Goal: Task Accomplishment & Management: Use online tool/utility

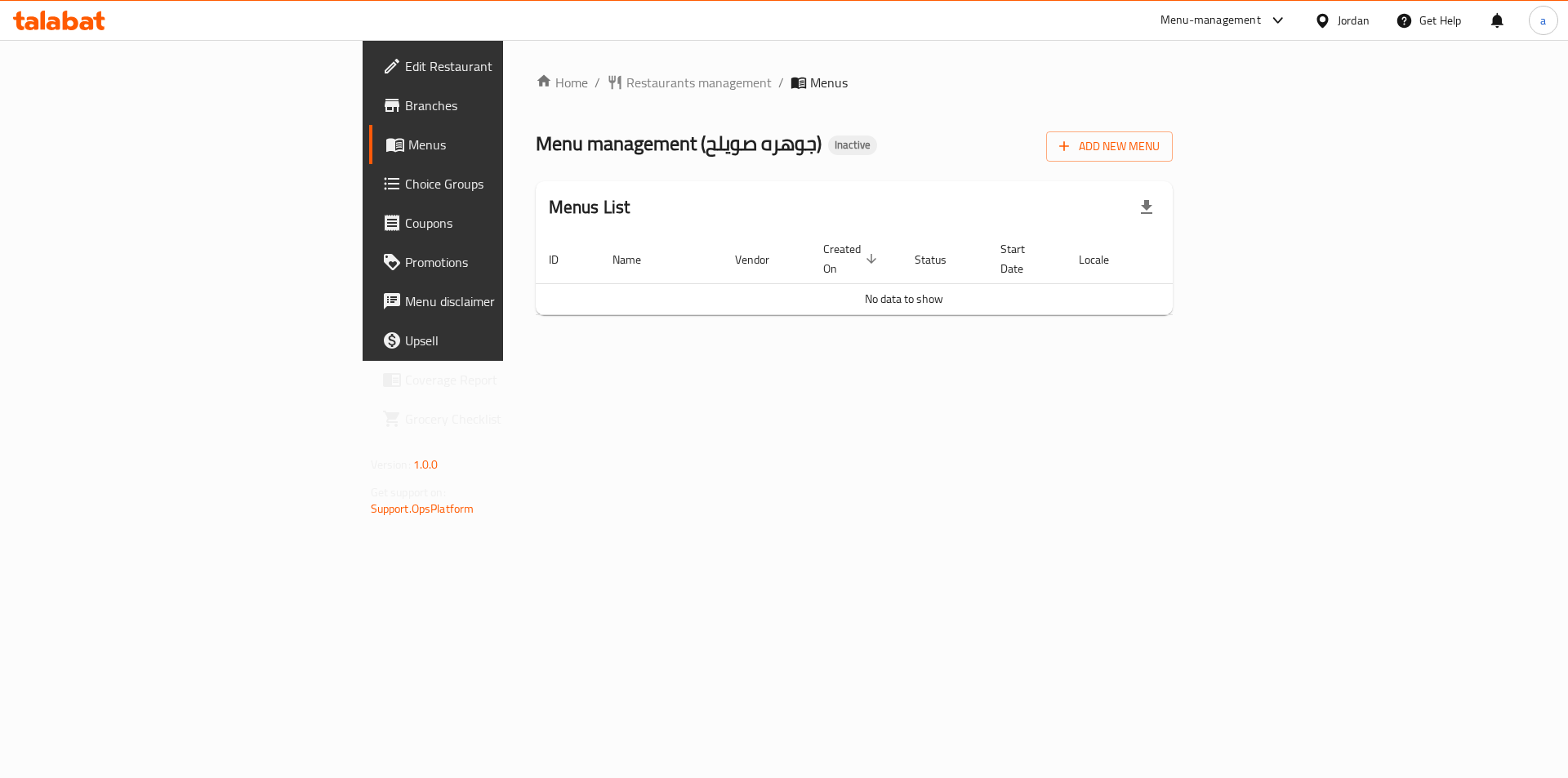
click at [409, 152] on span "Menus" at bounding box center [510, 144] width 203 height 19
click at [1159, 149] on span "Add New Menu" at bounding box center [1109, 147] width 100 height 20
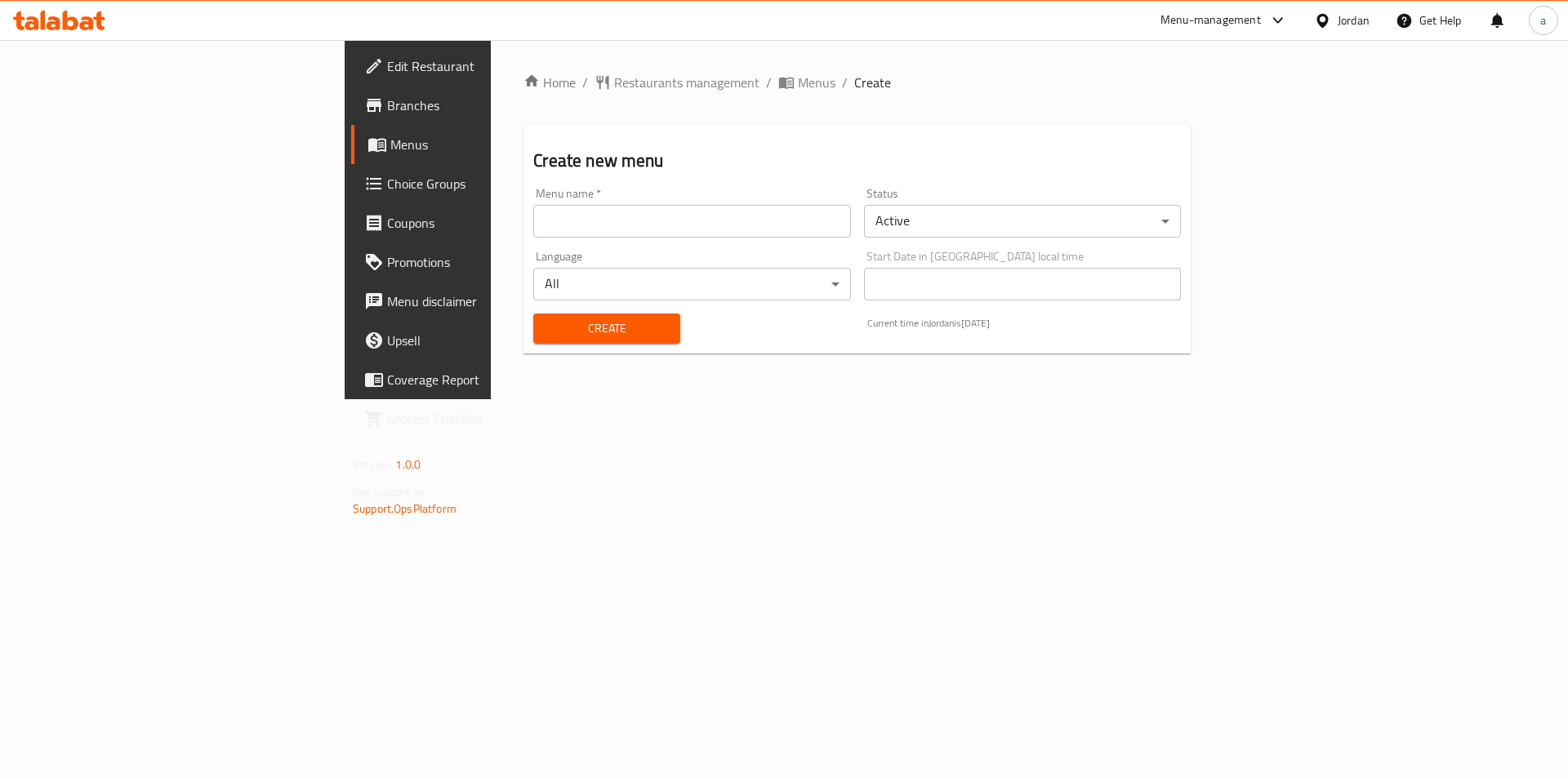
click at [713, 218] on input "text" at bounding box center [691, 221] width 317 height 32
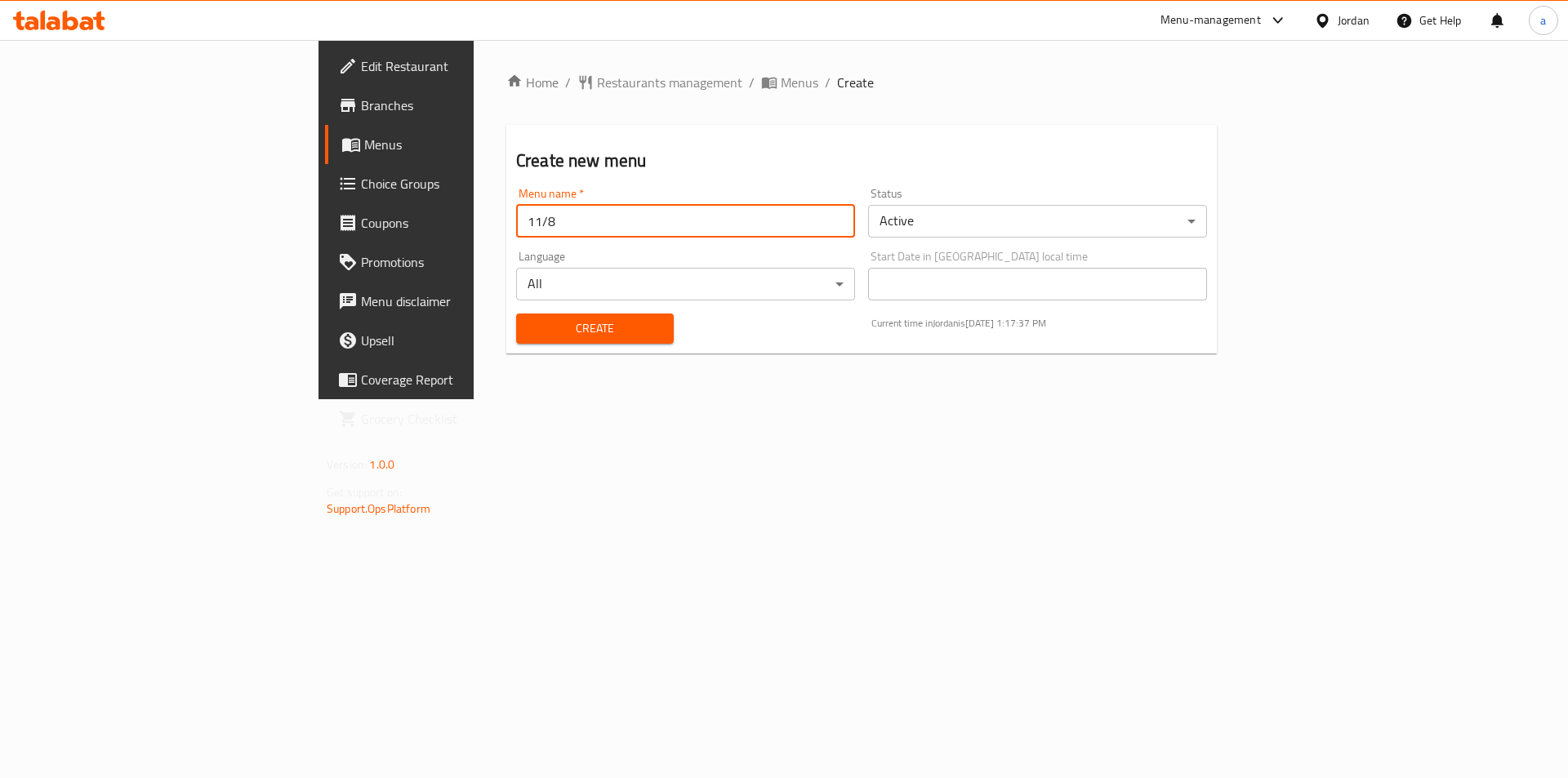
type input "11/8"
click at [575, 330] on span "Create" at bounding box center [595, 329] width 132 height 20
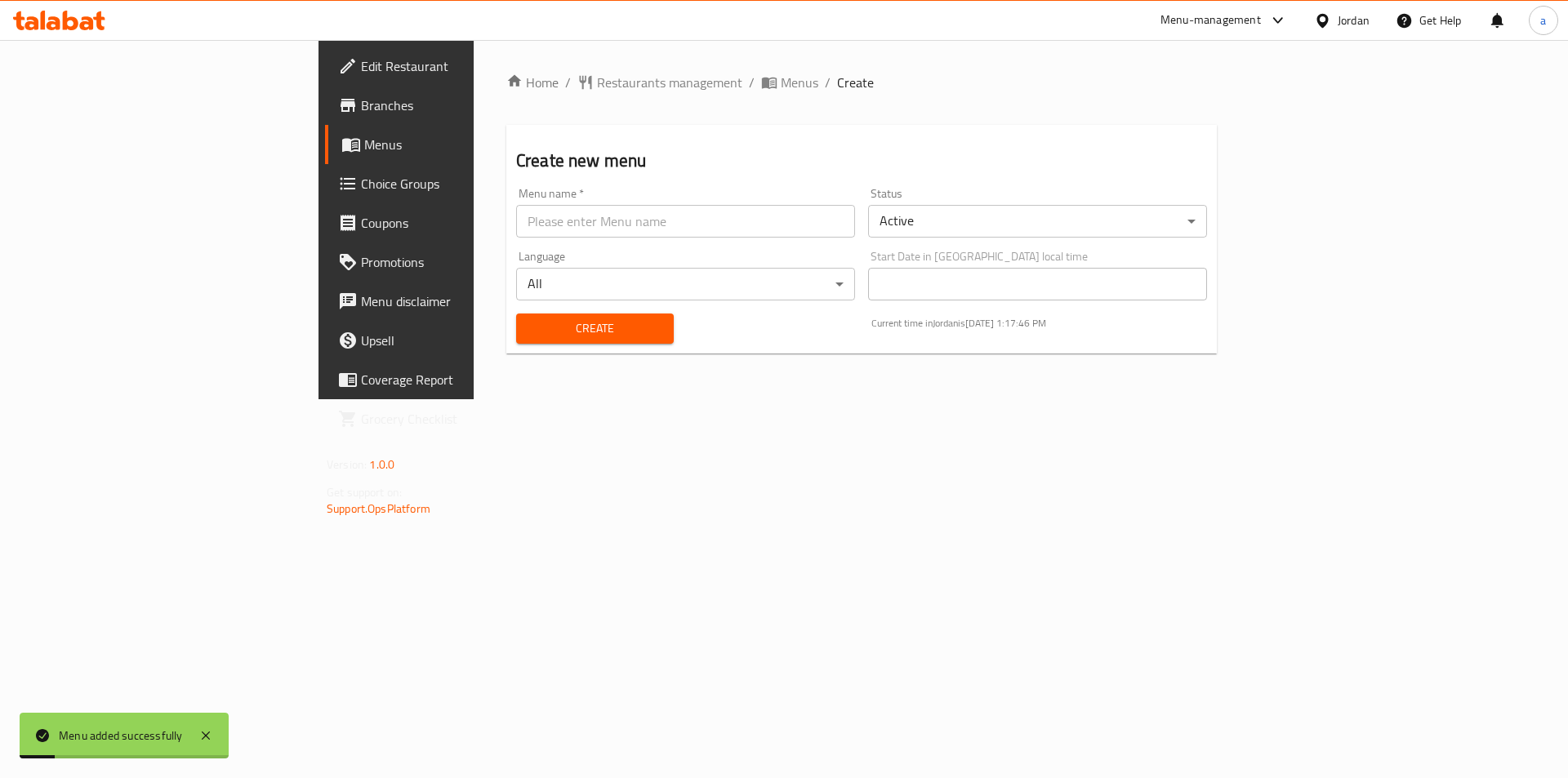
click at [364, 150] on span "Menus" at bounding box center [465, 144] width 203 height 19
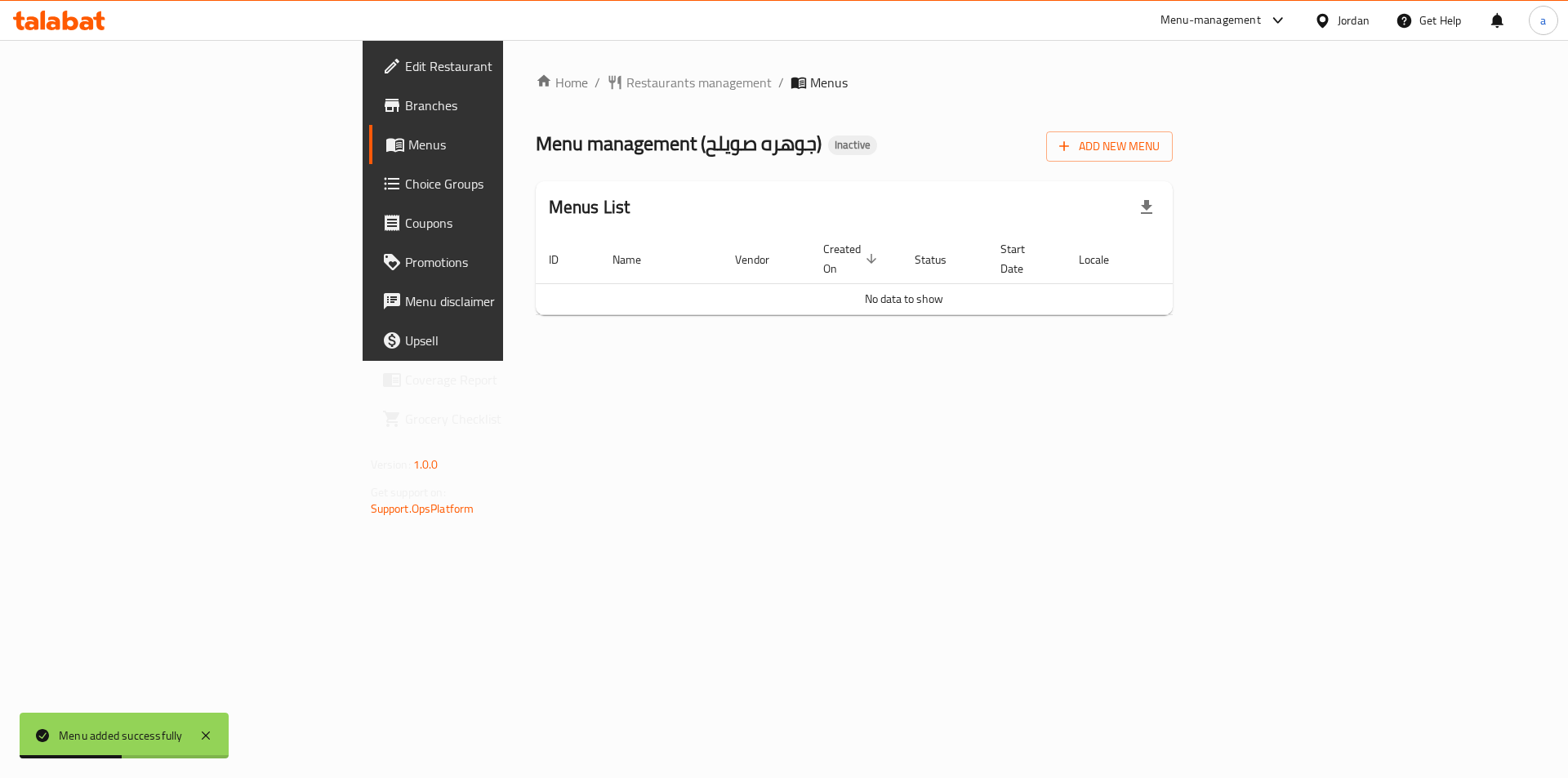
click at [369, 125] on link "Menus" at bounding box center [496, 145] width 255 height 39
click at [810, 92] on span "Menus" at bounding box center [829, 82] width 37 height 19
click at [810, 79] on span "Menus" at bounding box center [829, 82] width 37 height 19
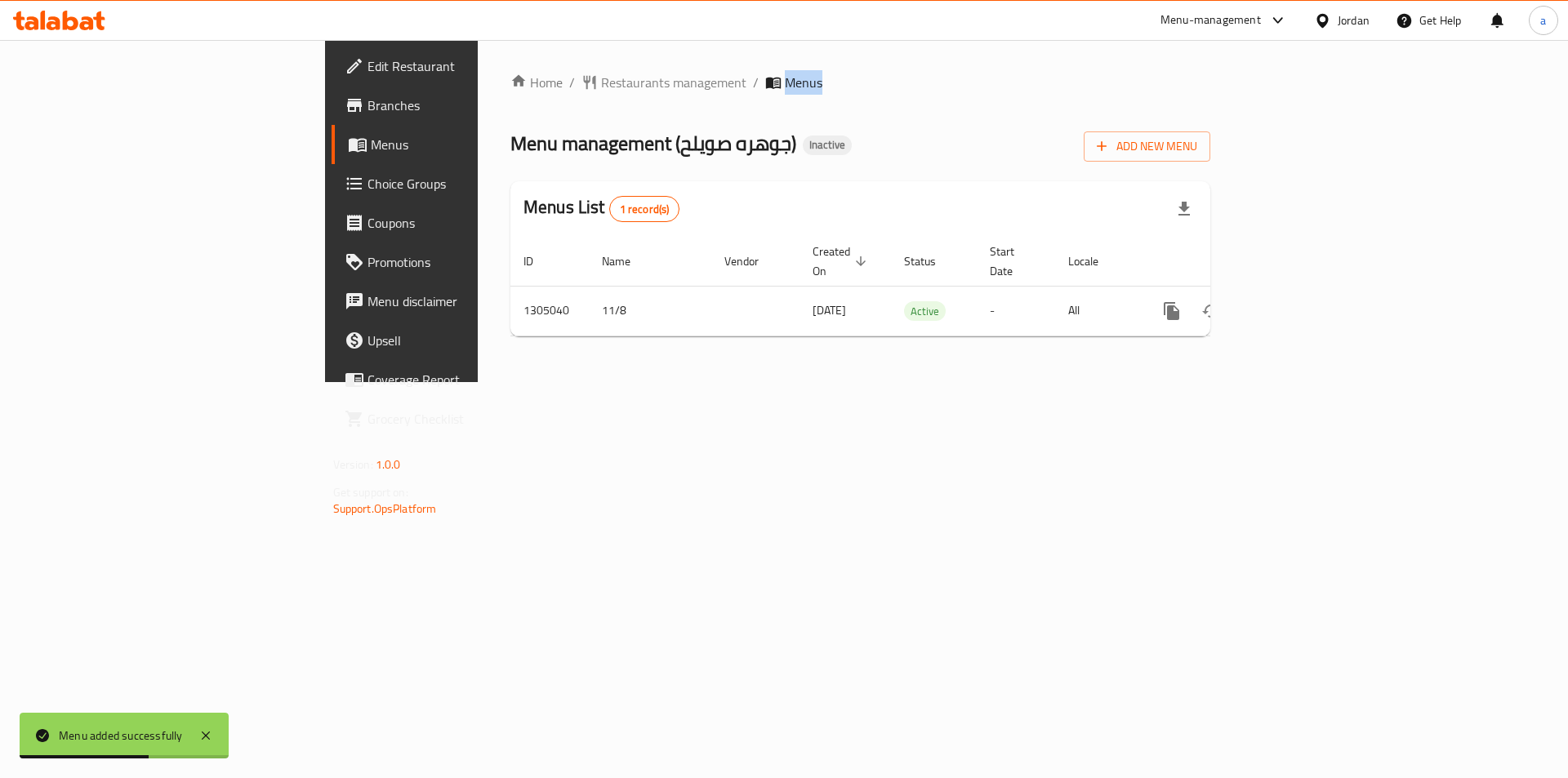
click at [785, 79] on span "Menus" at bounding box center [804, 82] width 37 height 19
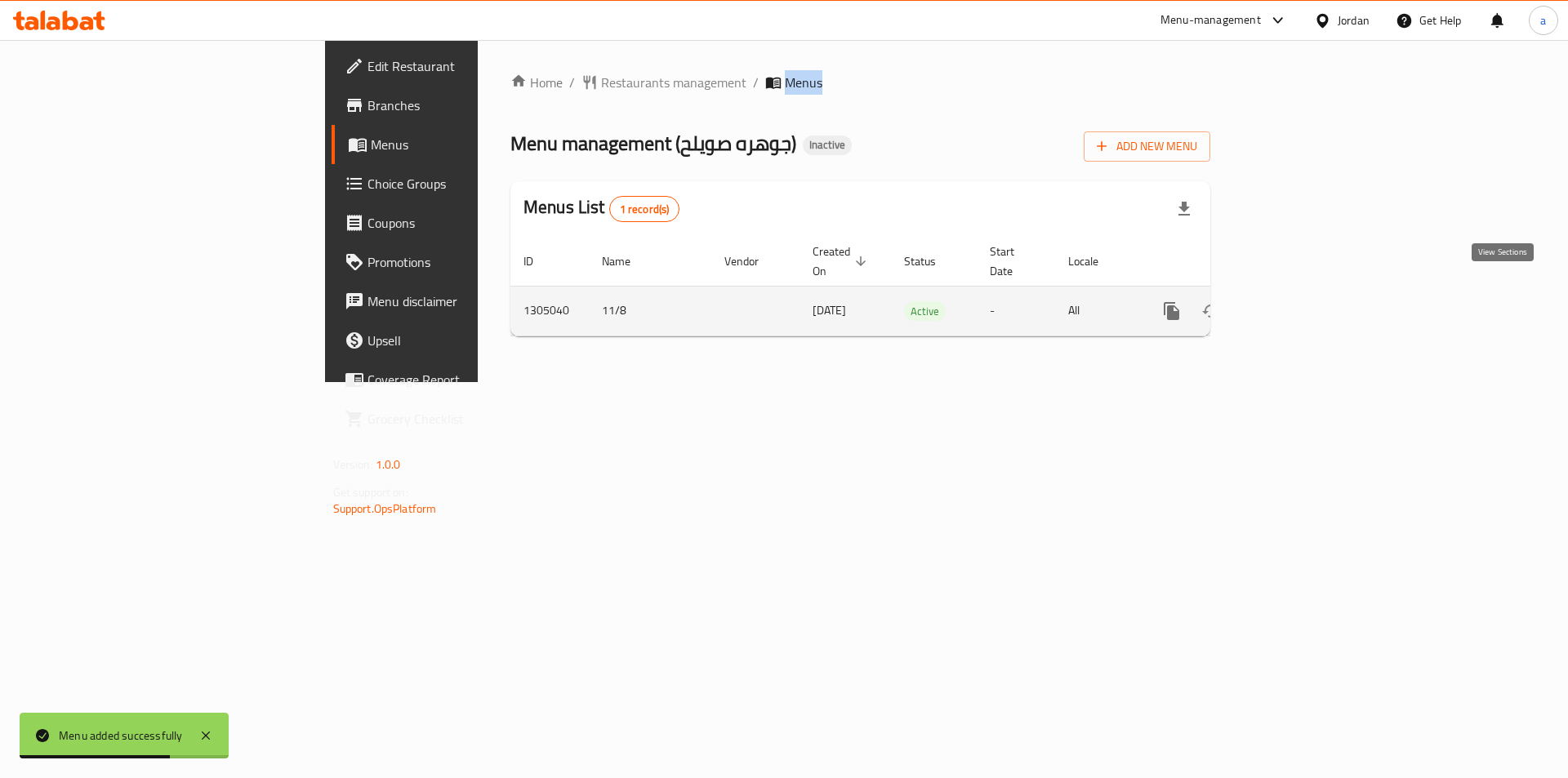
click at [1300, 301] on icon "enhanced table" at bounding box center [1289, 310] width 20 height 19
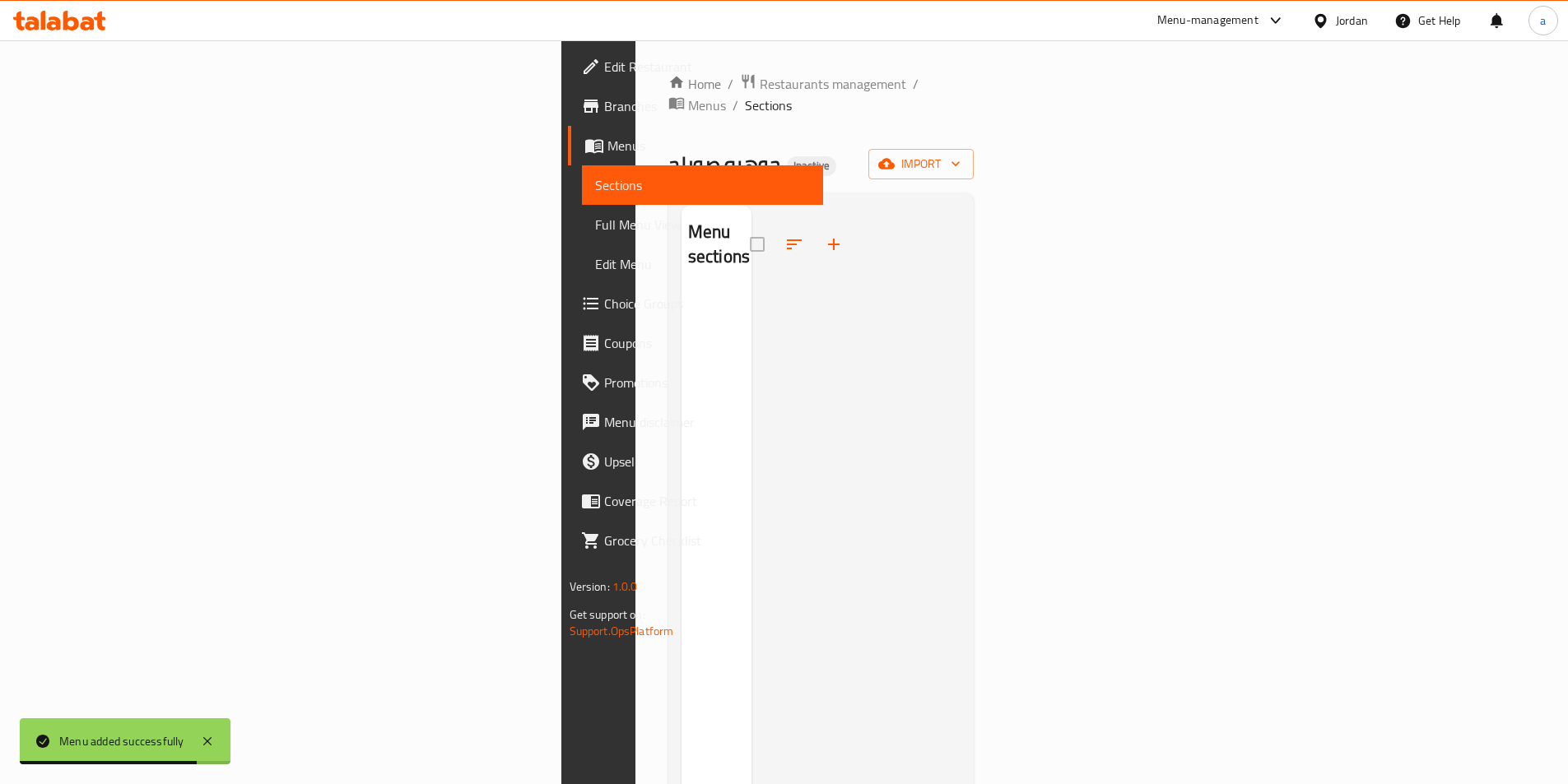
click at [975, 126] on div "Home / Restaurants management / Menus / Sections جوهره صويلح Inactive import Me…" at bounding box center [821, 537] width 306 height 929
click at [963, 155] on icon "button" at bounding box center [956, 164] width 17 height 17
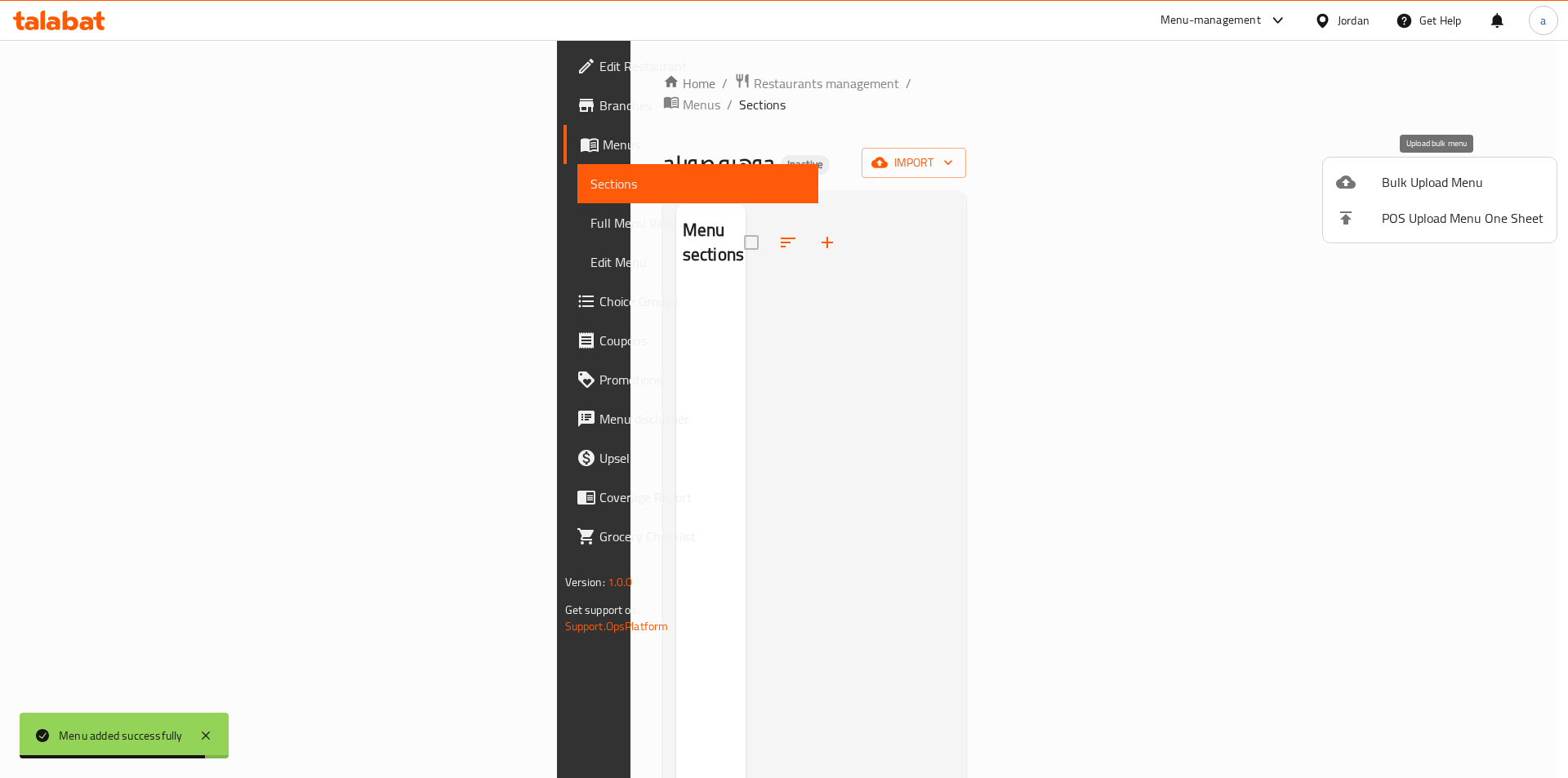
click at [1496, 175] on span "Bulk Upload Menu" at bounding box center [1462, 181] width 162 height 19
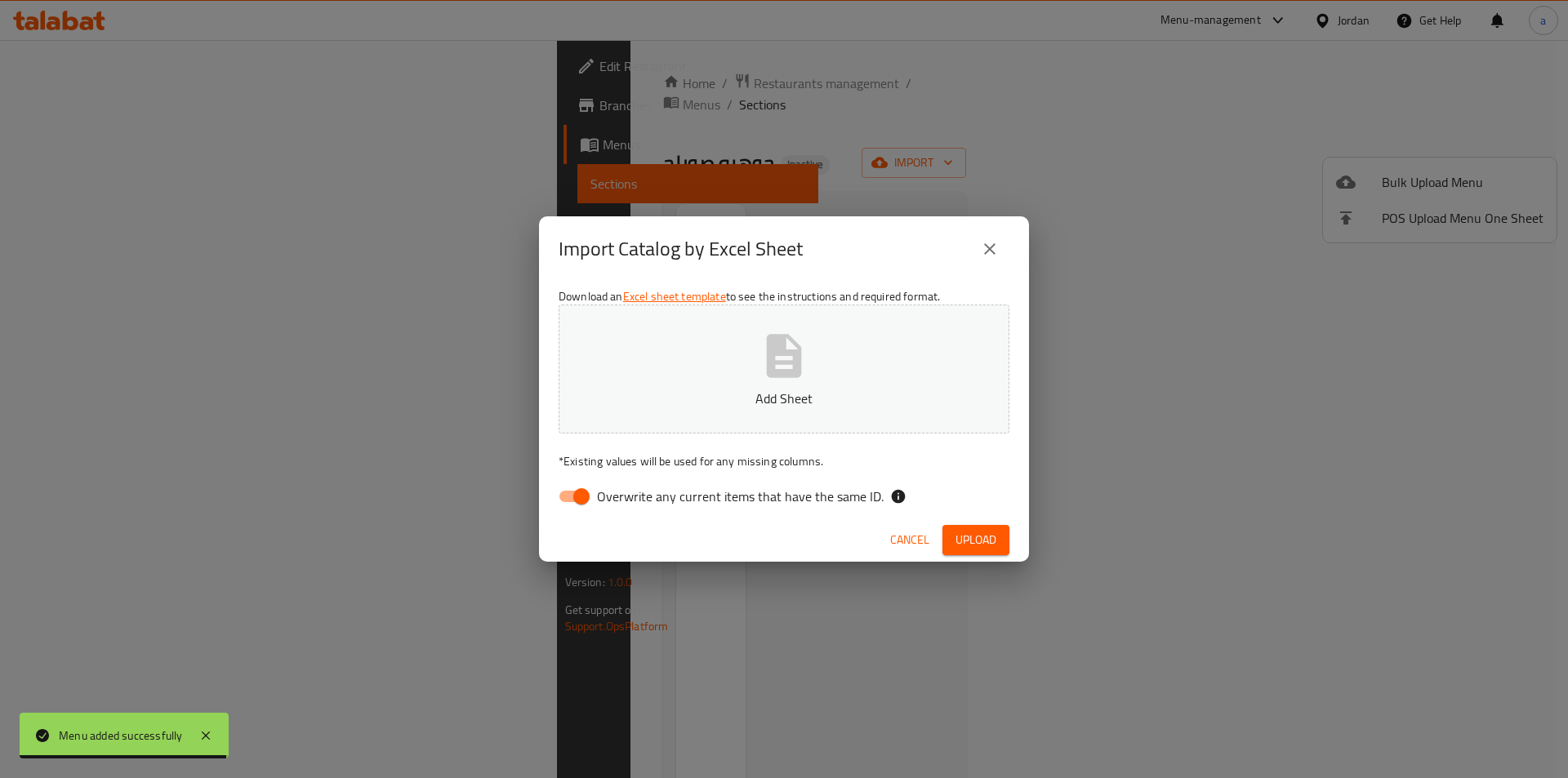
click at [578, 497] on input "Overwrite any current items that have the same ID." at bounding box center [581, 496] width 93 height 31
checkbox input "false"
click at [666, 407] on p "Add Sheet" at bounding box center [784, 397] width 400 height 19
click at [983, 546] on span "Upload" at bounding box center [976, 540] width 41 height 20
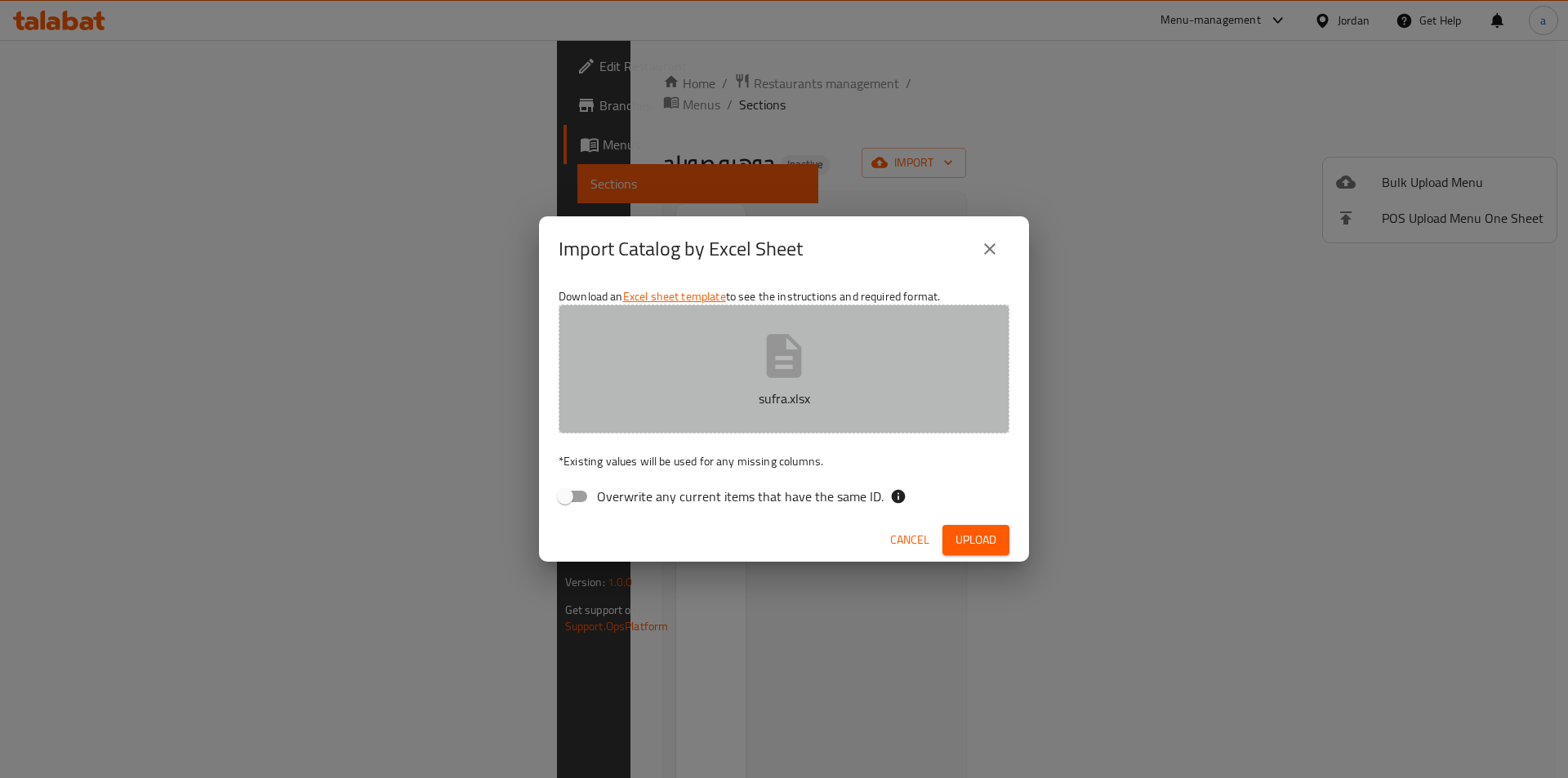
click at [865, 363] on button "sufra.xlsx" at bounding box center [783, 369] width 451 height 129
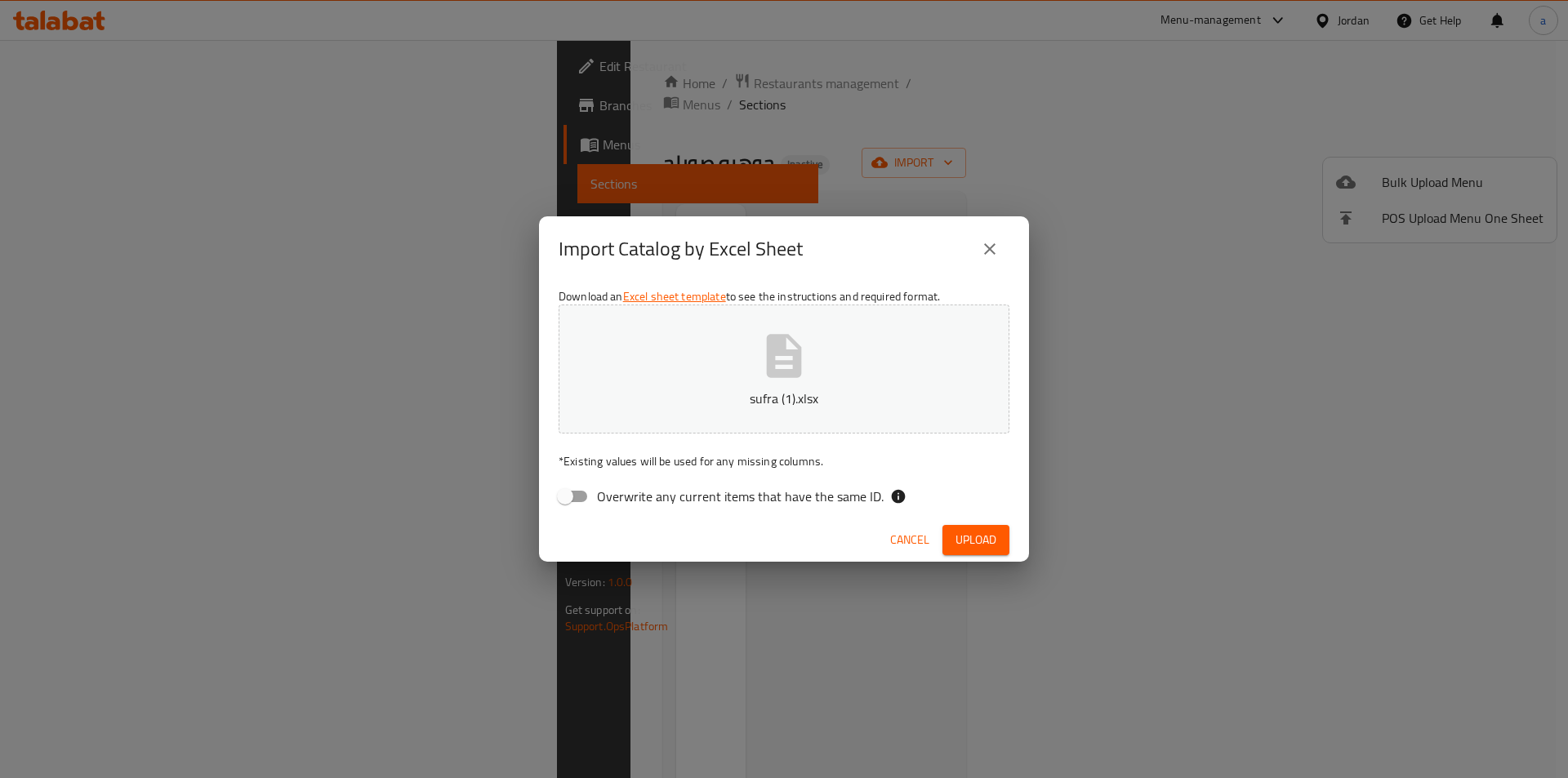
click at [990, 556] on div "Cancel Upload" at bounding box center [783, 539] width 490 height 44
click at [990, 530] on span "Upload" at bounding box center [976, 540] width 41 height 20
click at [702, 402] on p "sufra (1).xlsx" at bounding box center [784, 397] width 400 height 19
click at [987, 544] on span "Upload" at bounding box center [976, 540] width 41 height 20
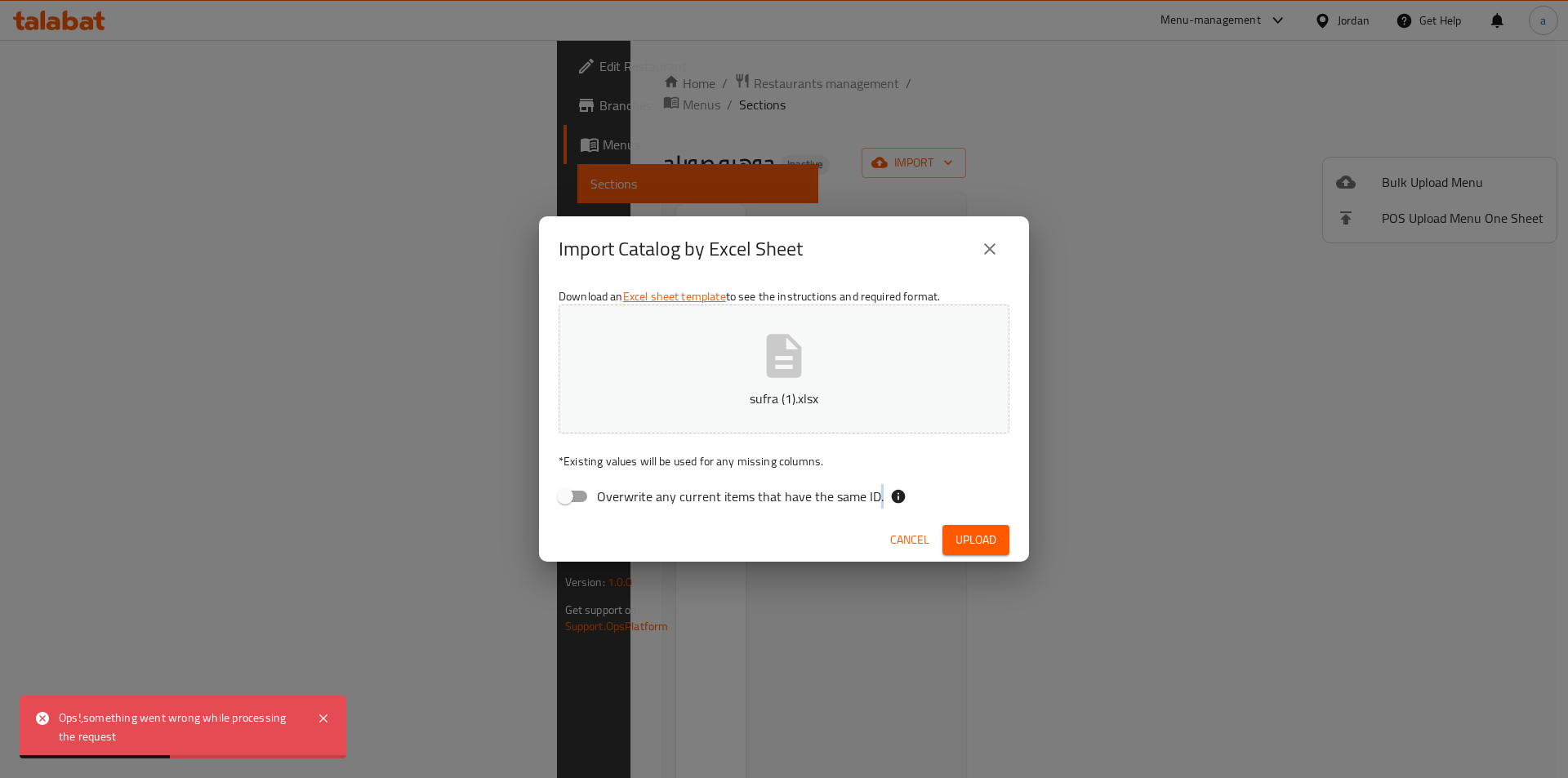
click at [995, 253] on icon "close" at bounding box center [989, 249] width 20 height 19
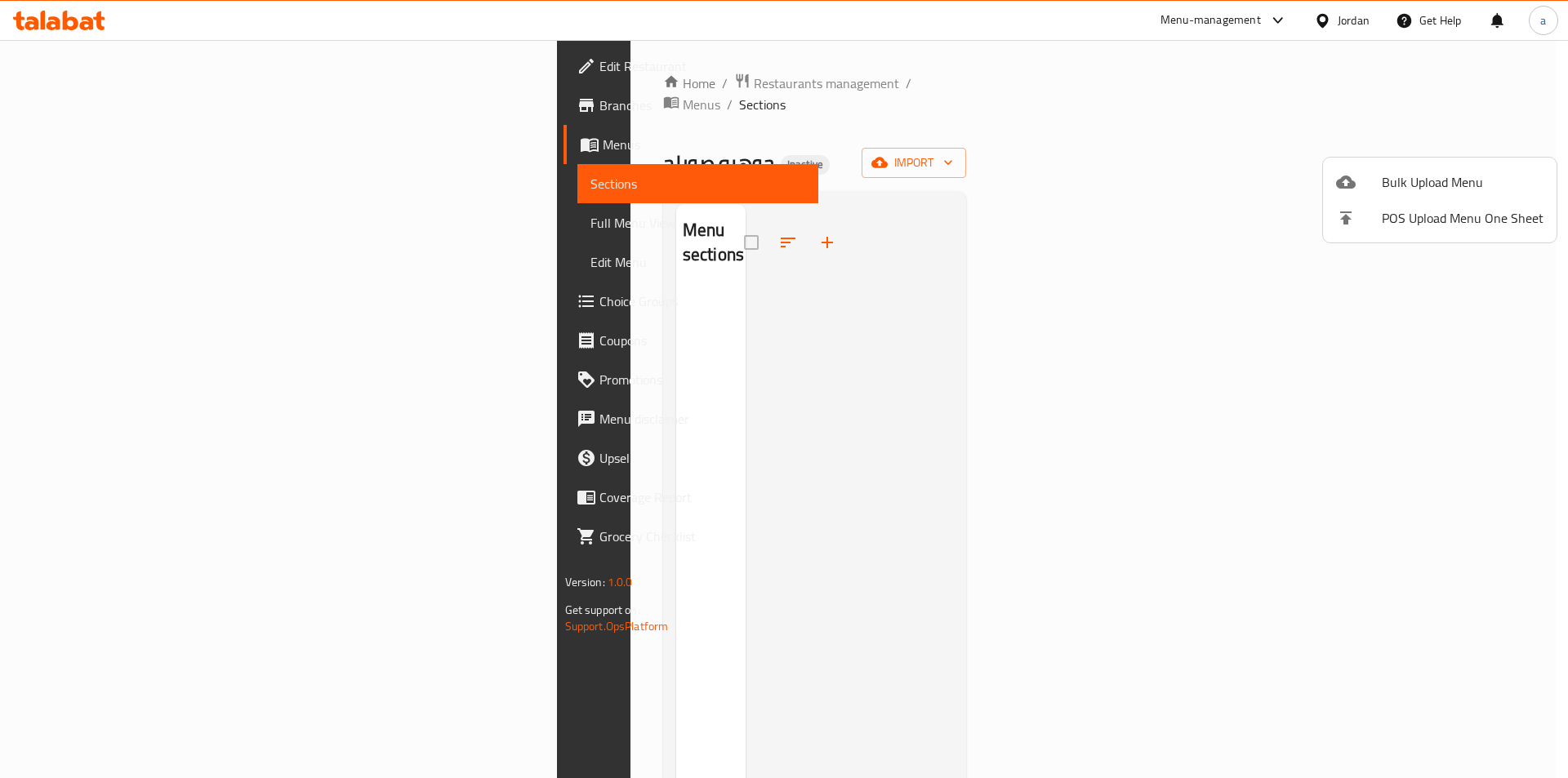
click at [78, 59] on div at bounding box center [784, 389] width 1568 height 778
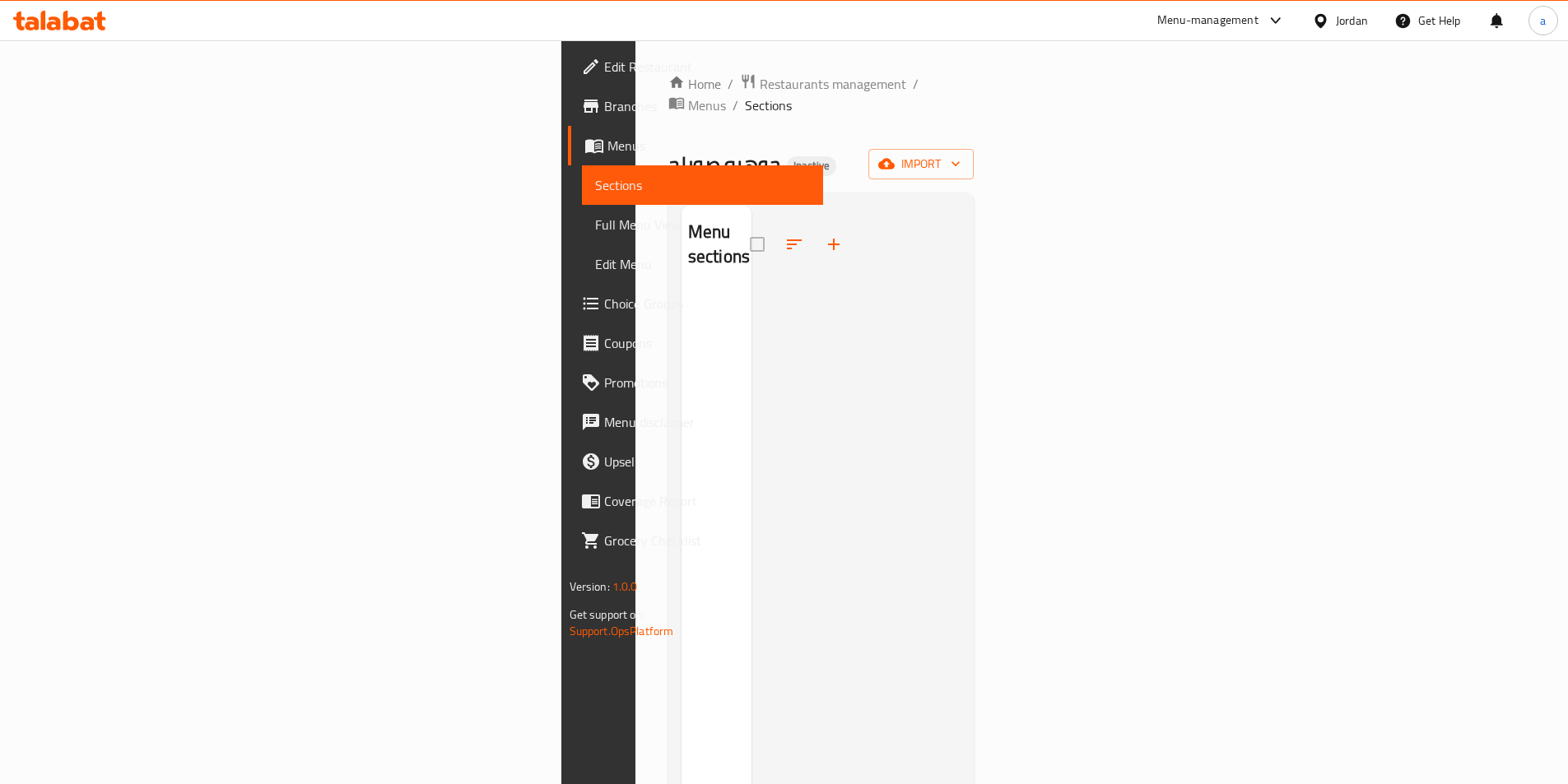
click at [604, 71] on span "Edit Restaurant" at bounding box center [707, 66] width 206 height 20
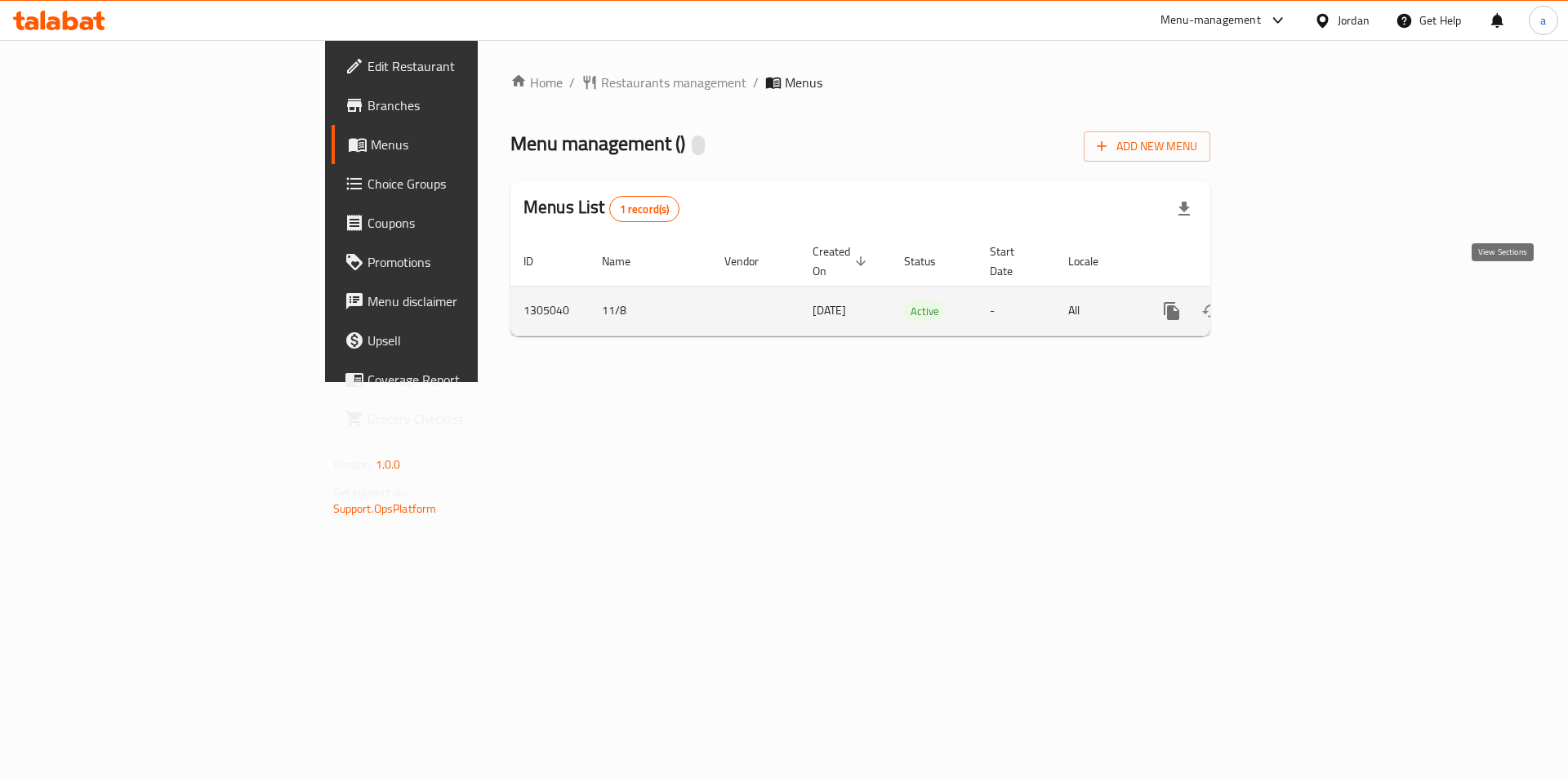
click at [1309, 292] on link "enhanced table" at bounding box center [1289, 311] width 39 height 39
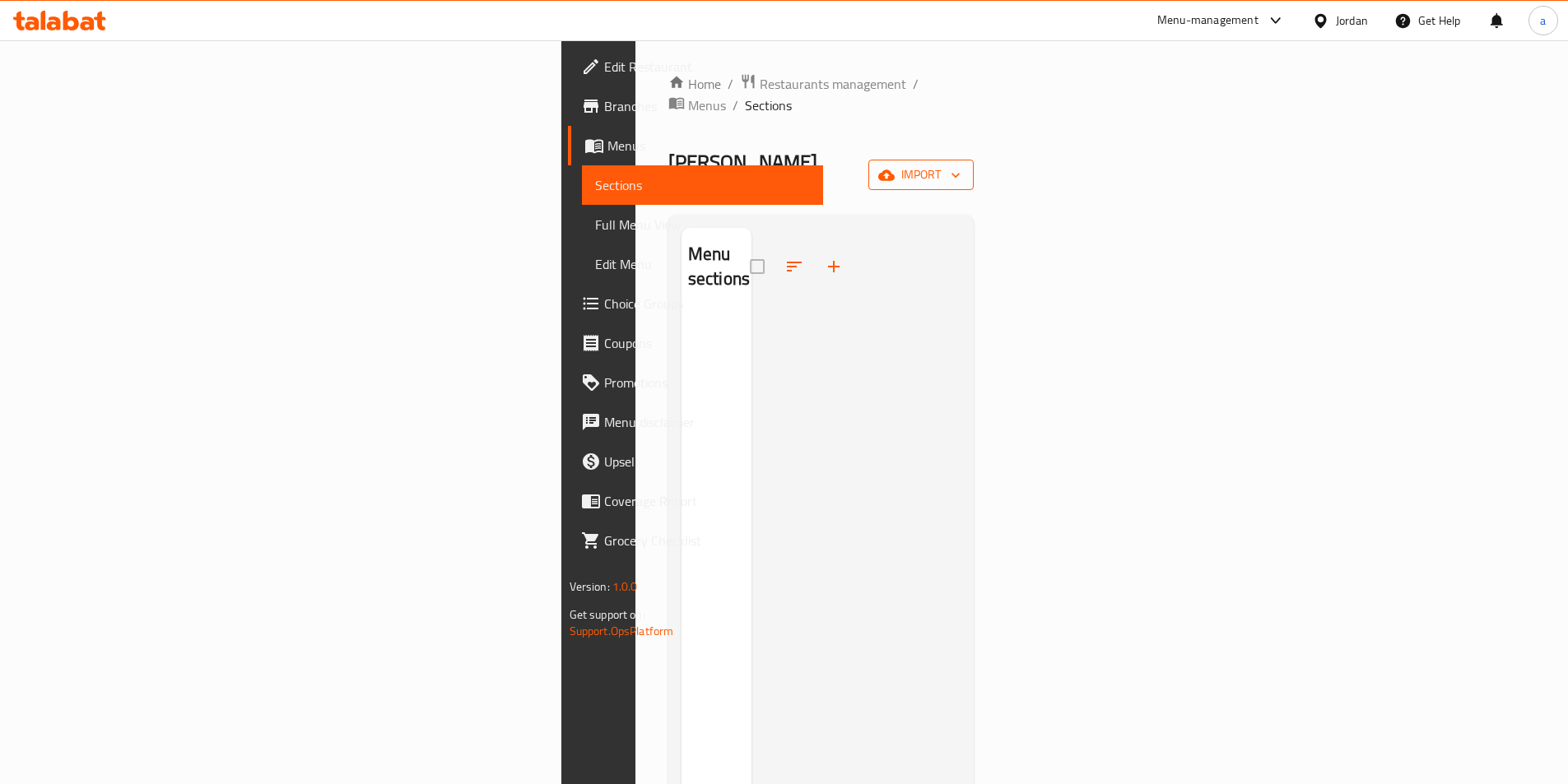
click at [960, 165] on span "import" at bounding box center [921, 175] width 79 height 21
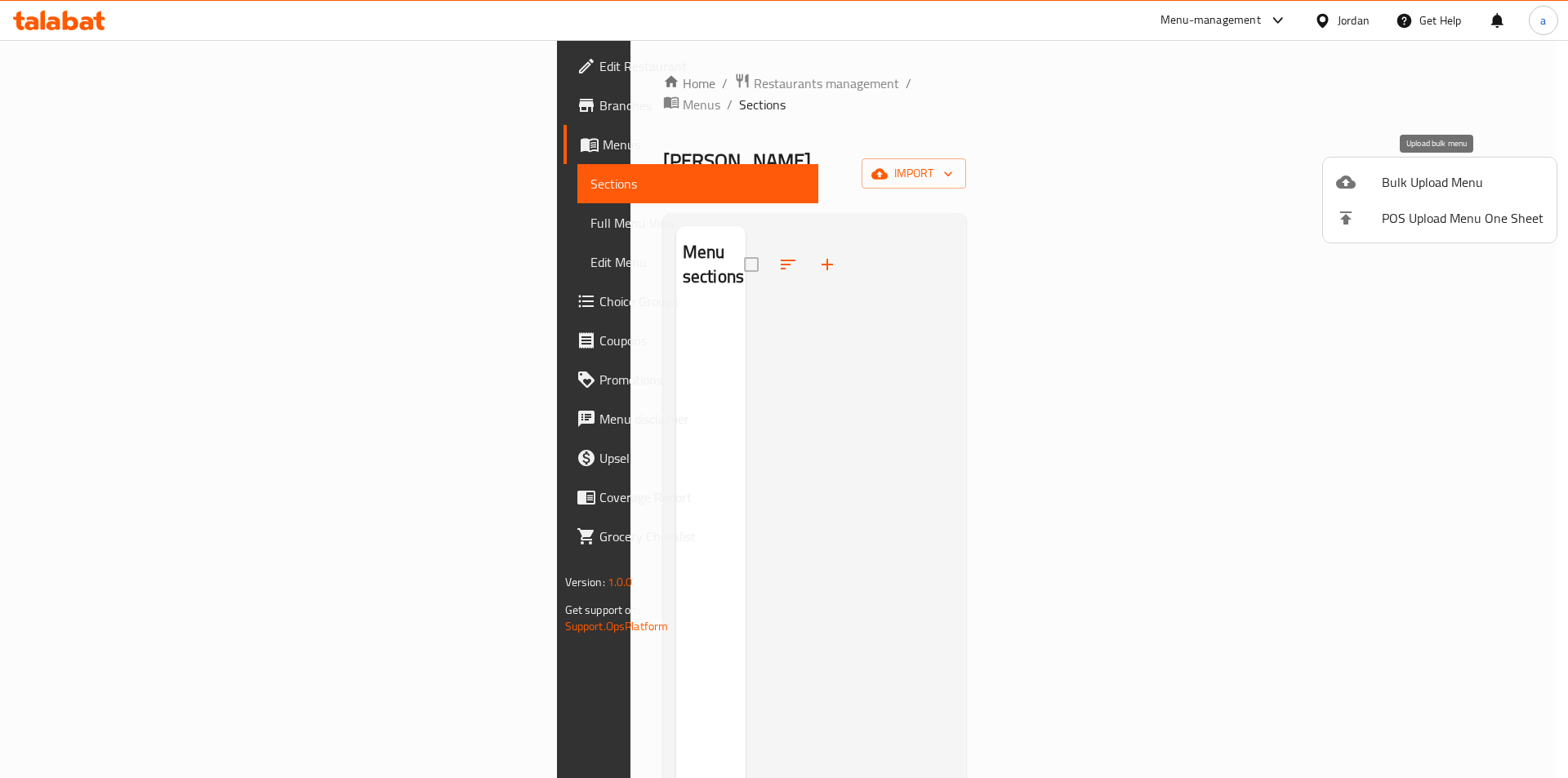
click at [1470, 172] on span "Bulk Upload Menu" at bounding box center [1462, 181] width 162 height 19
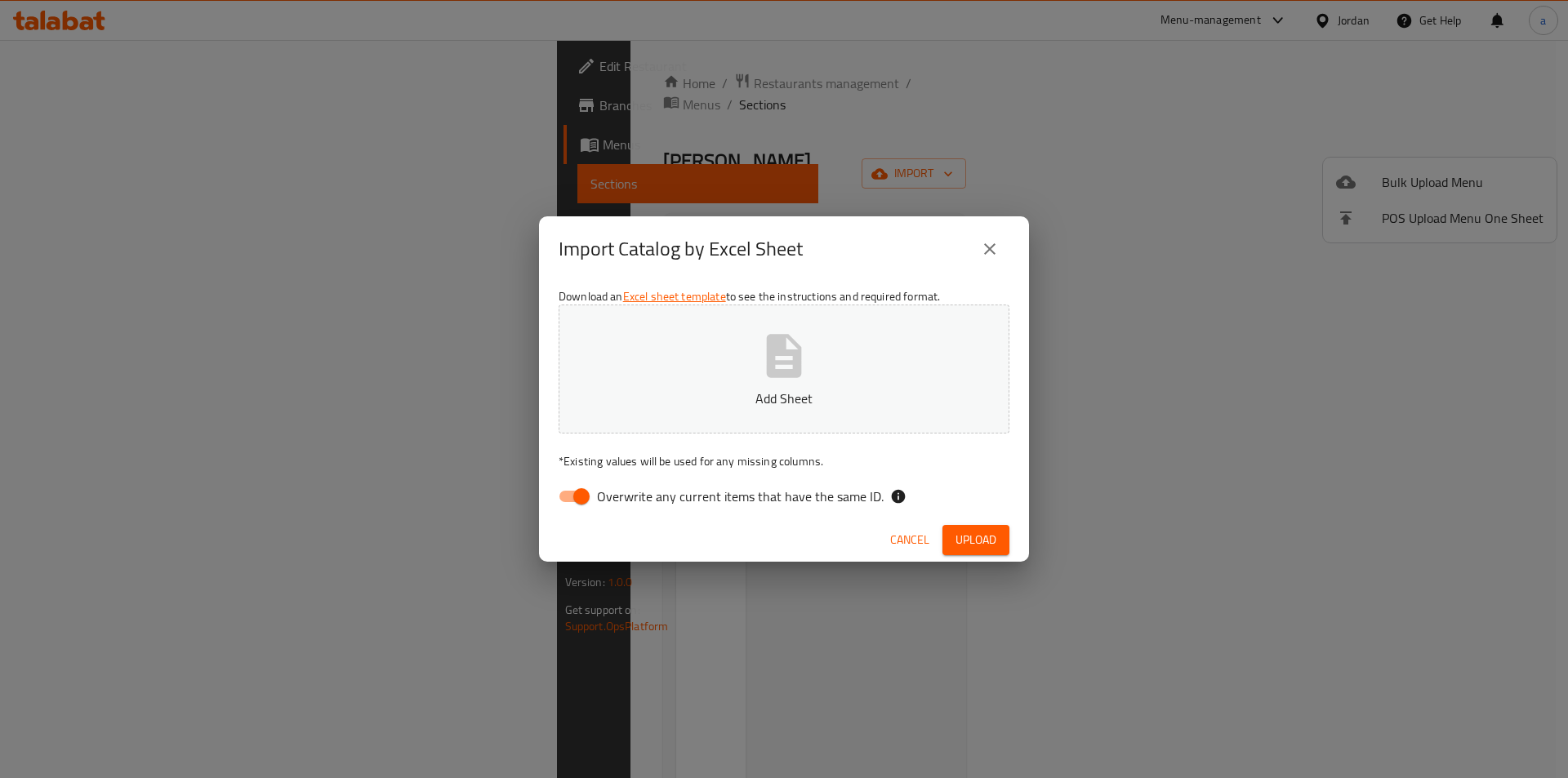
click at [597, 486] on span "Overwrite any current items that have the same ID." at bounding box center [740, 496] width 287 height 19
click at [597, 486] on input "Overwrite any current items that have the same ID." at bounding box center [581, 496] width 93 height 31
checkbox input "false"
click at [706, 375] on button "Add Sheet" at bounding box center [783, 369] width 451 height 129
click at [995, 544] on span "Upload" at bounding box center [976, 540] width 41 height 20
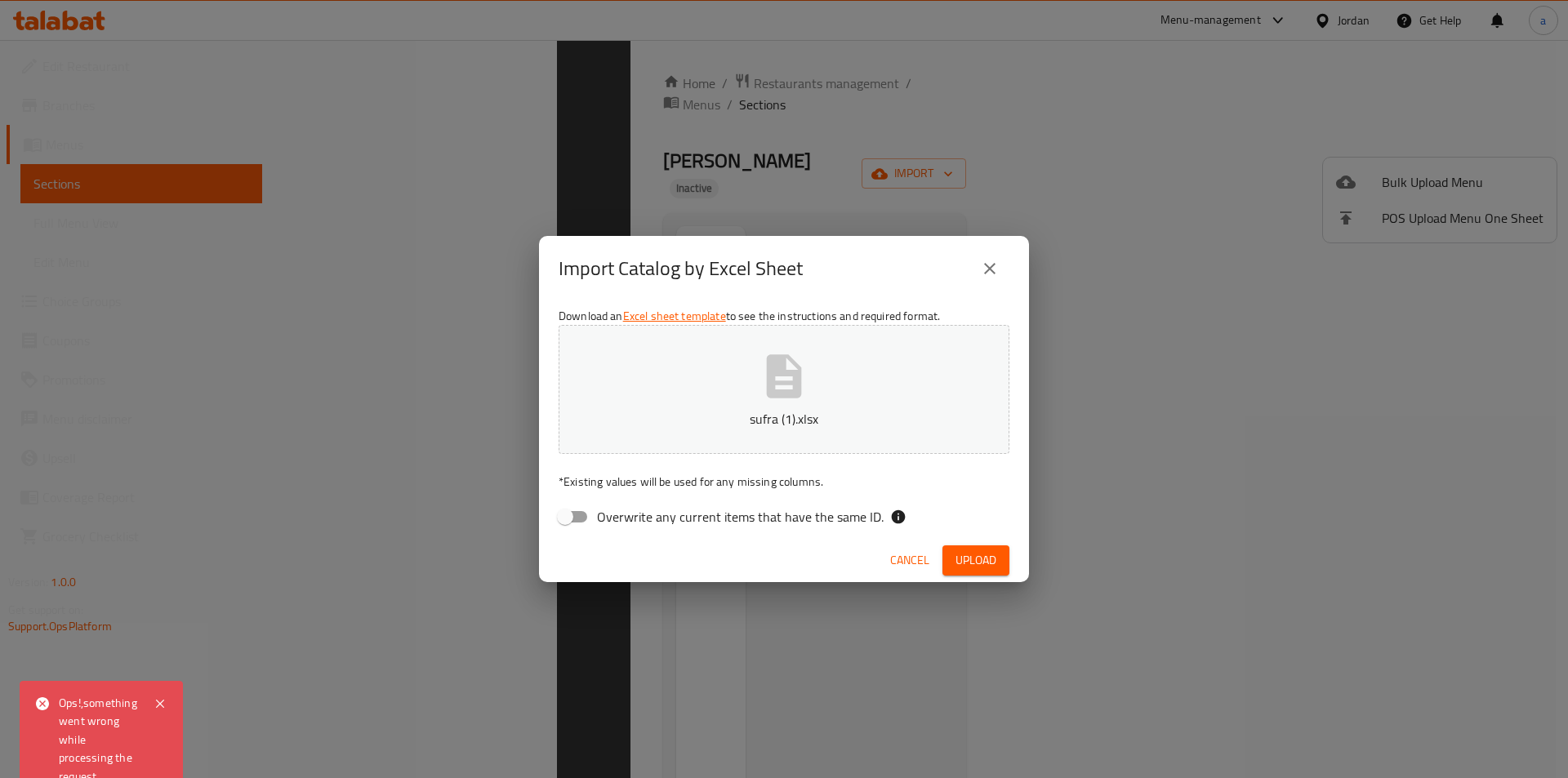
scroll to position [228, 0]
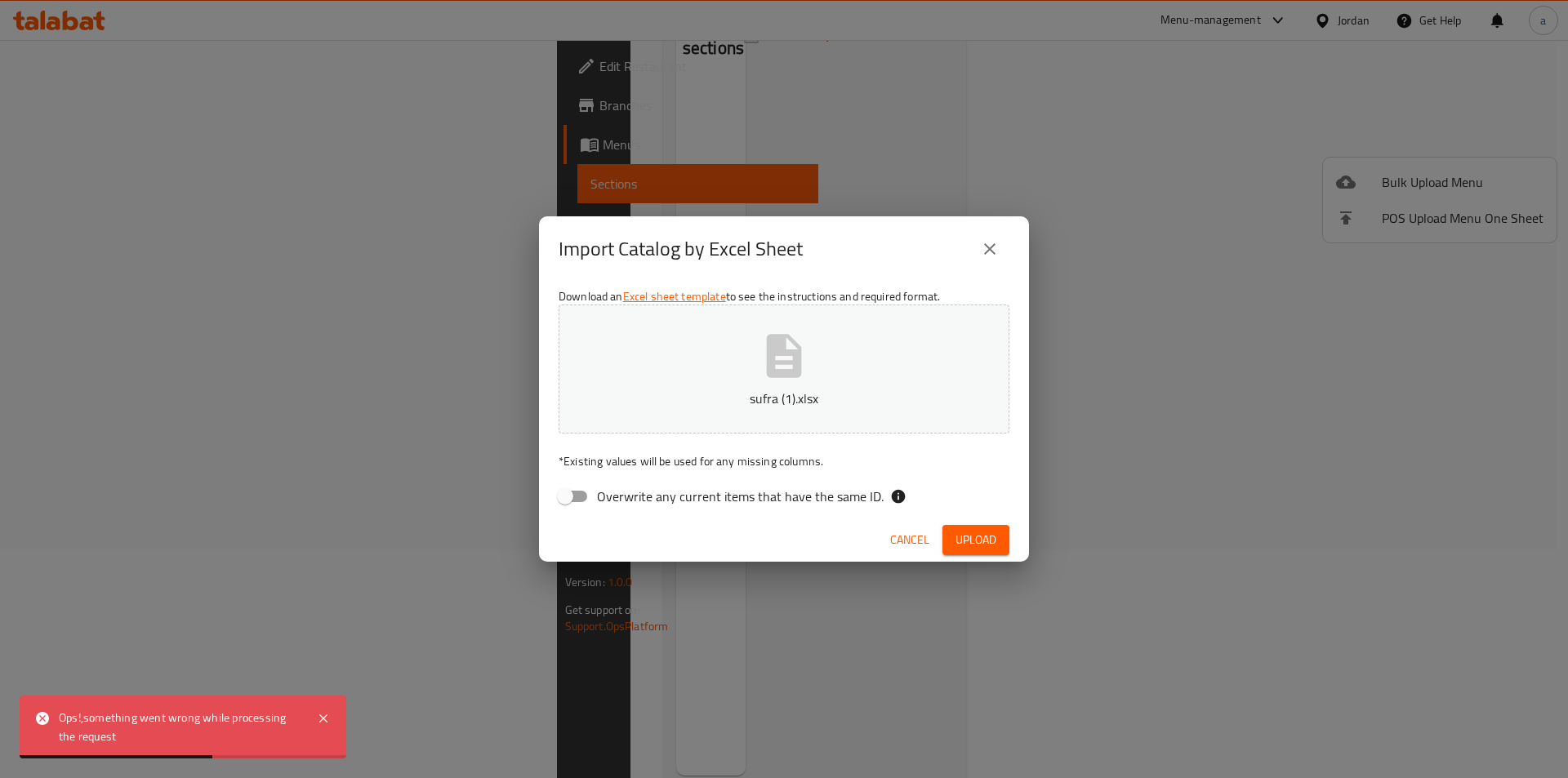
click at [485, 351] on div "Import Catalog by Excel Sheet Download an Excel sheet template to see the instr…" at bounding box center [784, 389] width 1568 height 778
click at [109, 151] on div "Import Catalog by Excel Sheet Download an Excel sheet template to see the instr…" at bounding box center [784, 389] width 1568 height 778
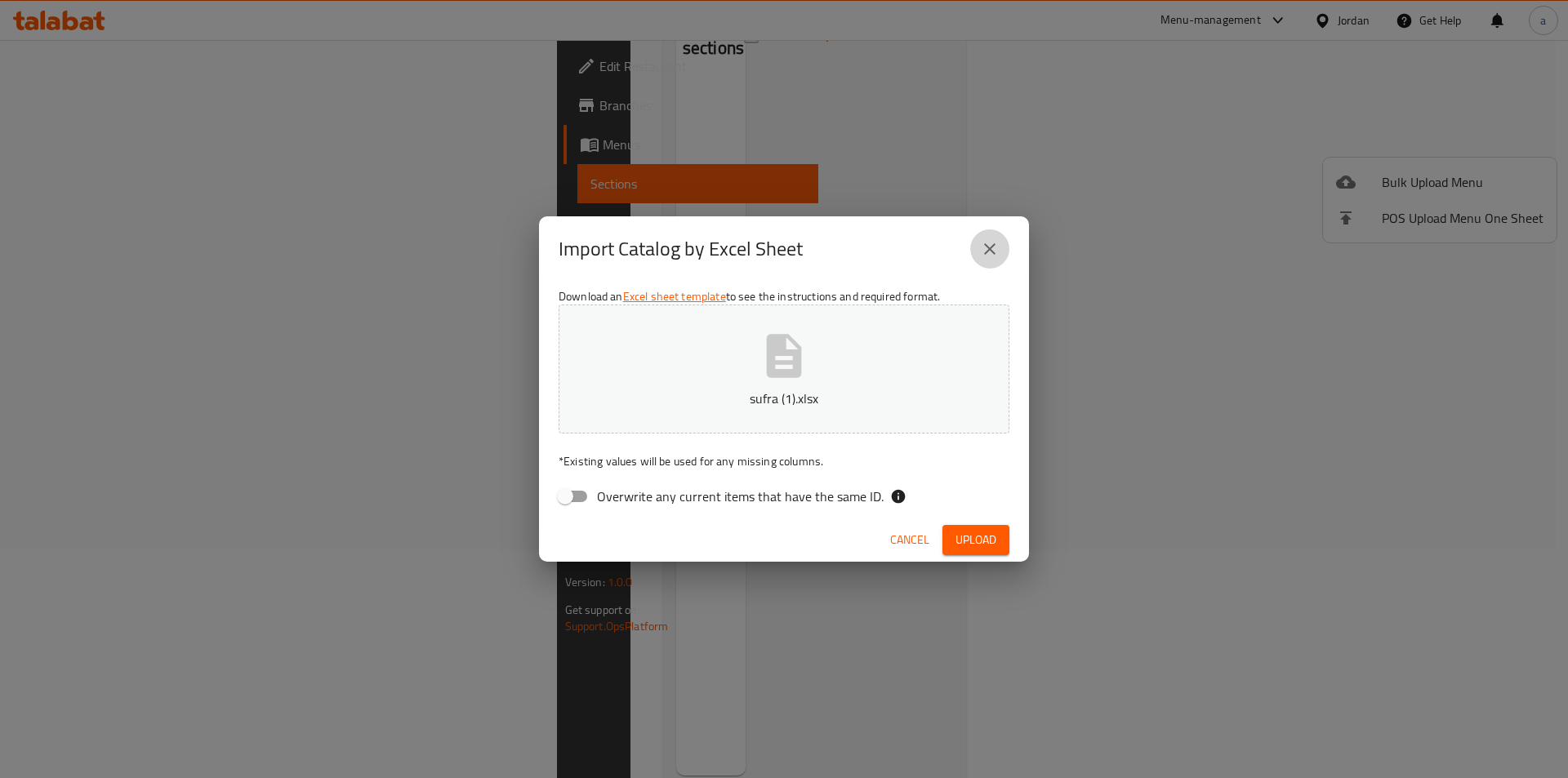
click at [988, 249] on icon "close" at bounding box center [989, 249] width 20 height 19
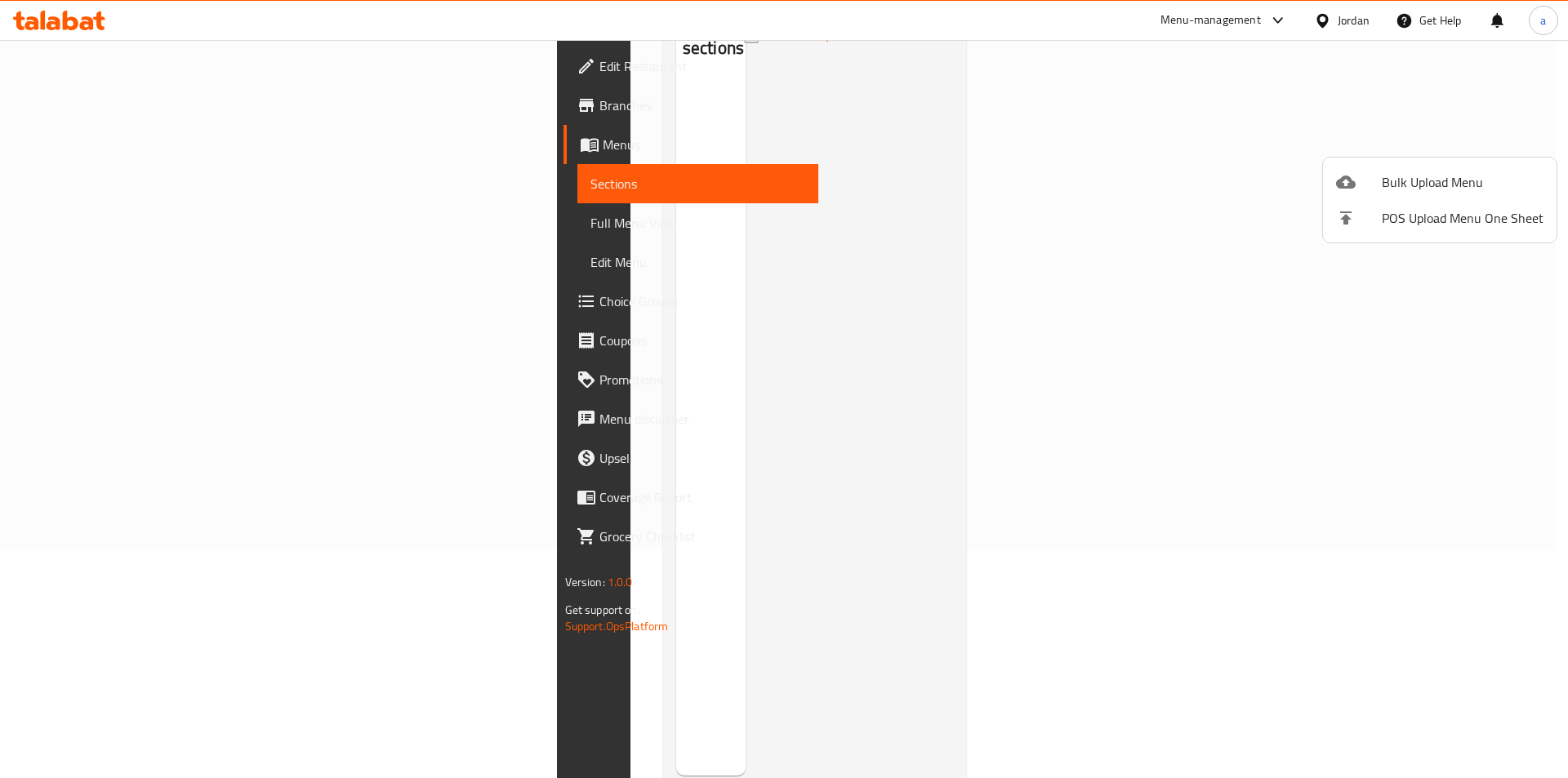
click at [113, 69] on div at bounding box center [784, 389] width 1568 height 778
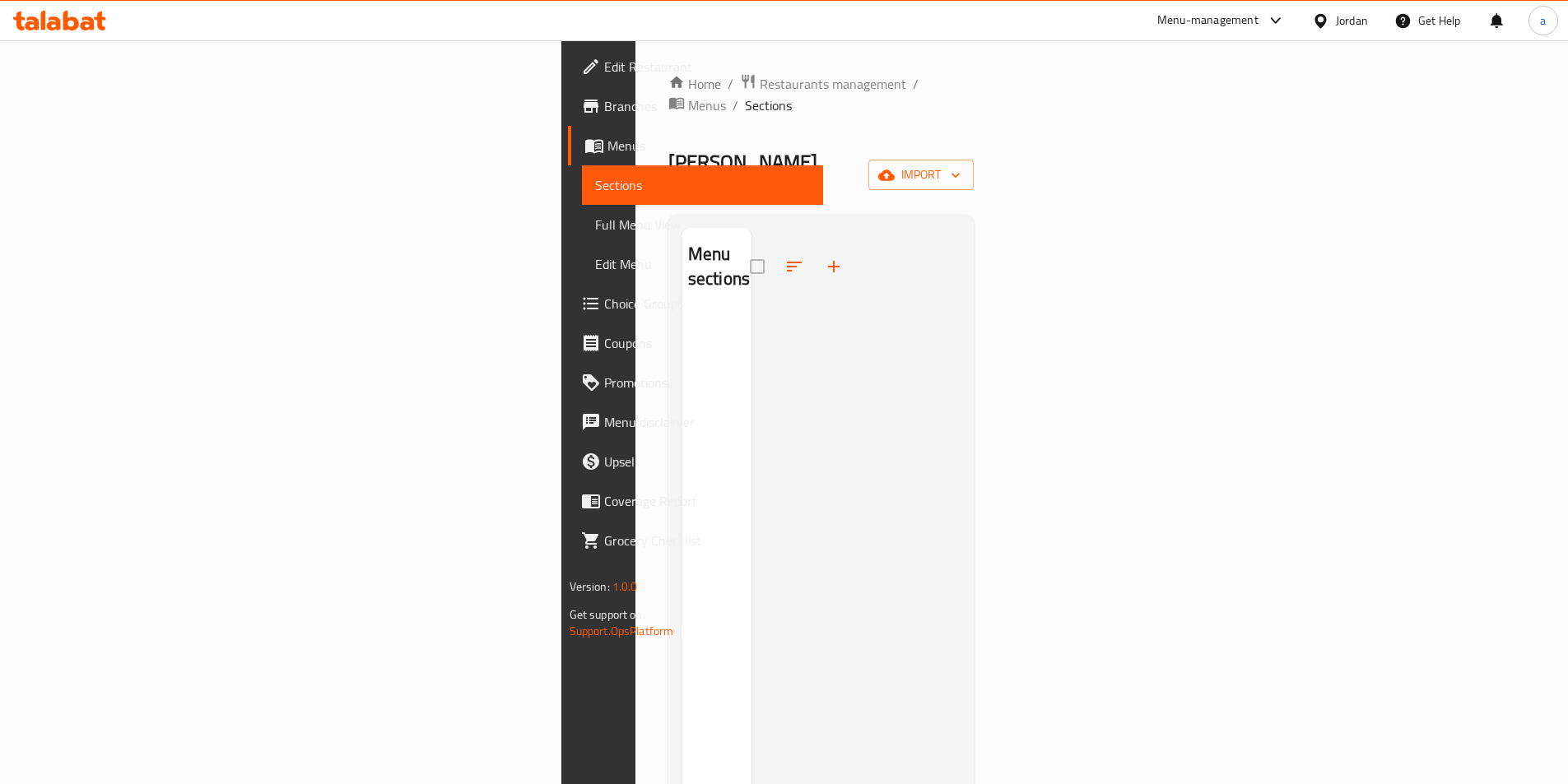
click at [604, 69] on span "Edit Restaurant" at bounding box center [707, 66] width 206 height 20
